Goal: Consume media (video, audio)

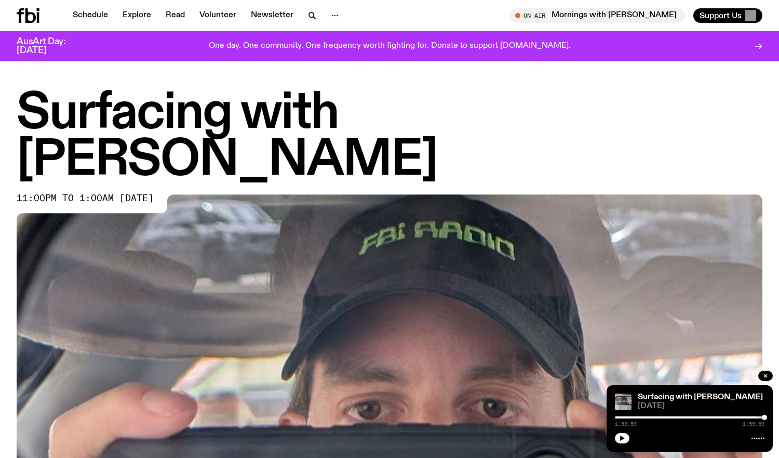
scroll to position [531, 0]
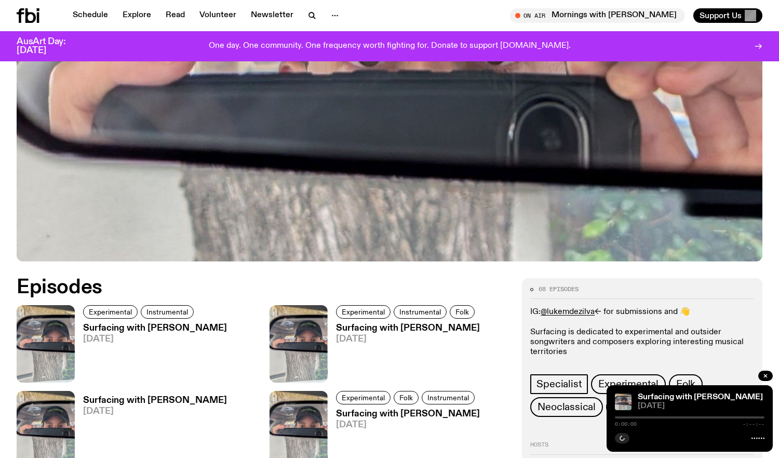
scroll to position [356, 0]
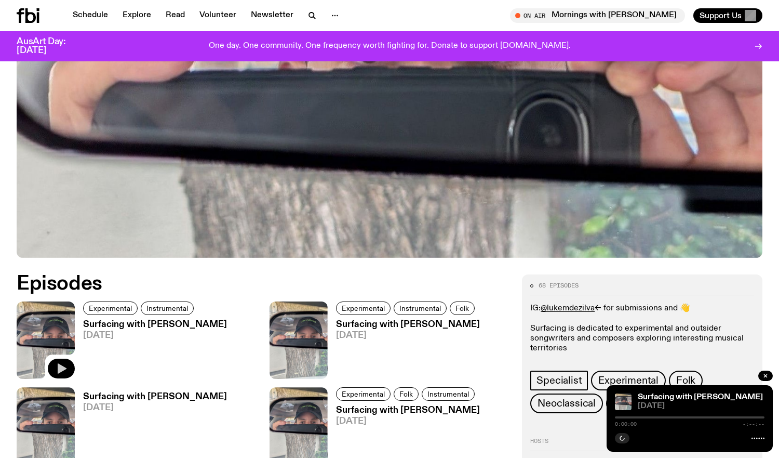
click at [63, 362] on icon "button" at bounding box center [61, 368] width 12 height 12
click at [63, 363] on icon "button" at bounding box center [62, 368] width 9 height 10
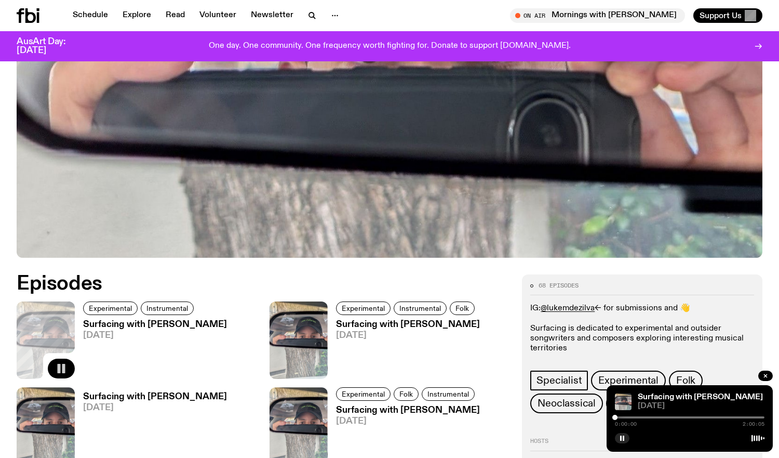
drag, startPoint x: 764, startPoint y: 417, endPoint x: 601, endPoint y: 413, distance: 162.7
click at [620, 417] on div at bounding box center [619, 417] width 5 height 5
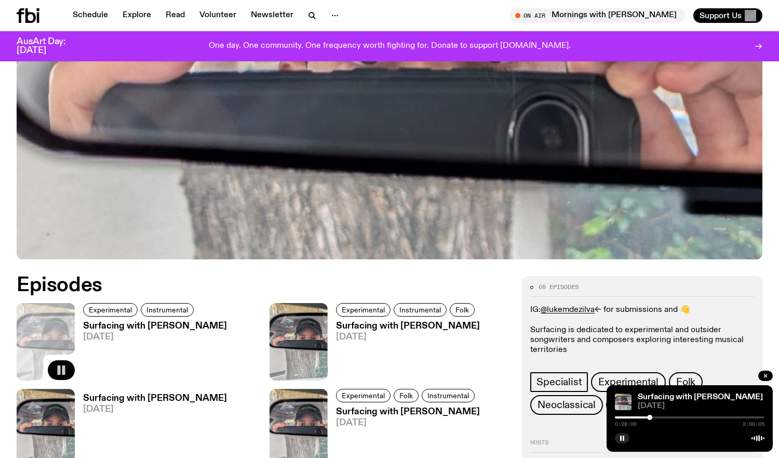
scroll to position [354, 0]
